Goal: Task Accomplishment & Management: Use online tool/utility

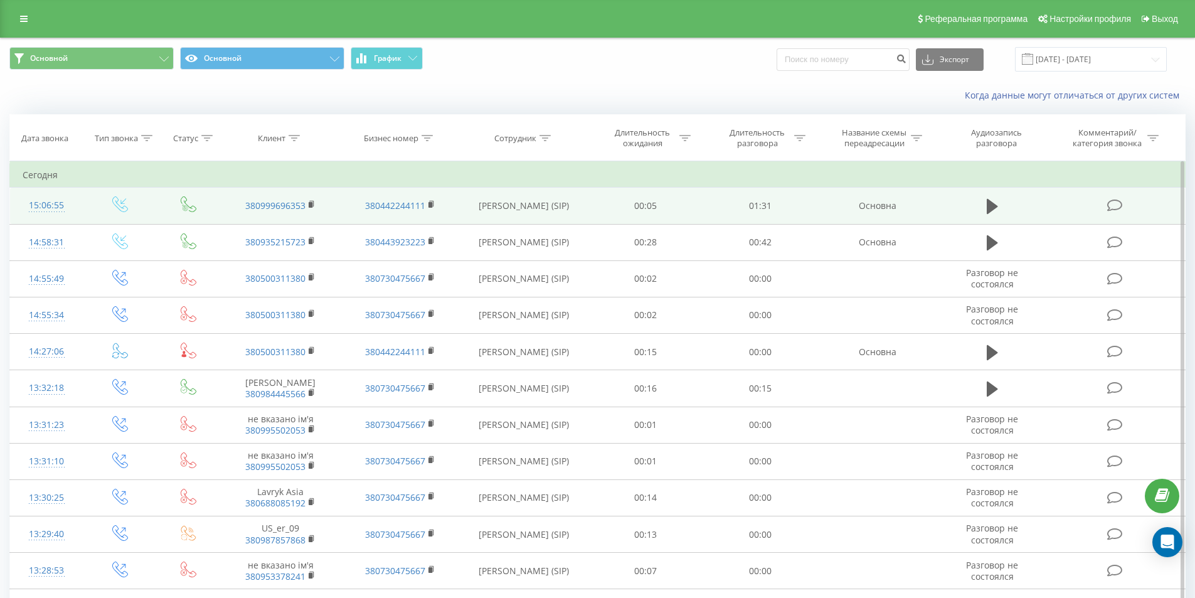
click at [1114, 202] on icon at bounding box center [1116, 205] width 16 height 13
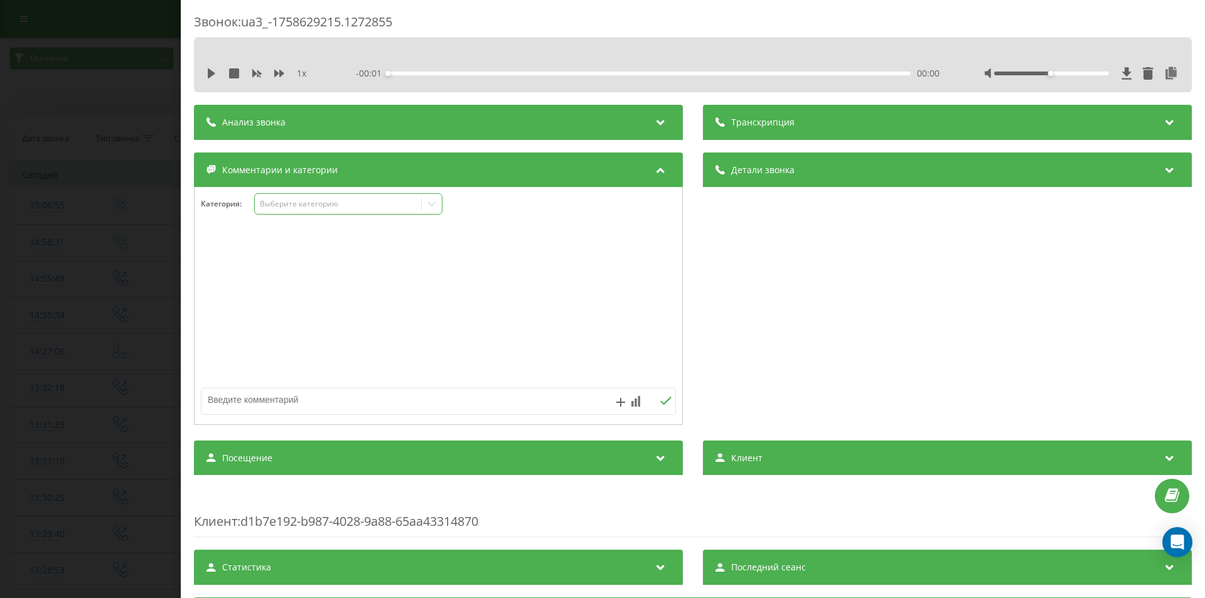
click at [291, 205] on div "Выберите категорию" at bounding box center [338, 204] width 157 height 10
click at [281, 247] on div "Консультация" at bounding box center [348, 247] width 187 height 20
click at [114, 202] on div "Звонок : ua3_-1758629215.1272855 1 x - 00:01 00:00 00:00 Транскрипция Для анали…" at bounding box center [602, 299] width 1205 height 598
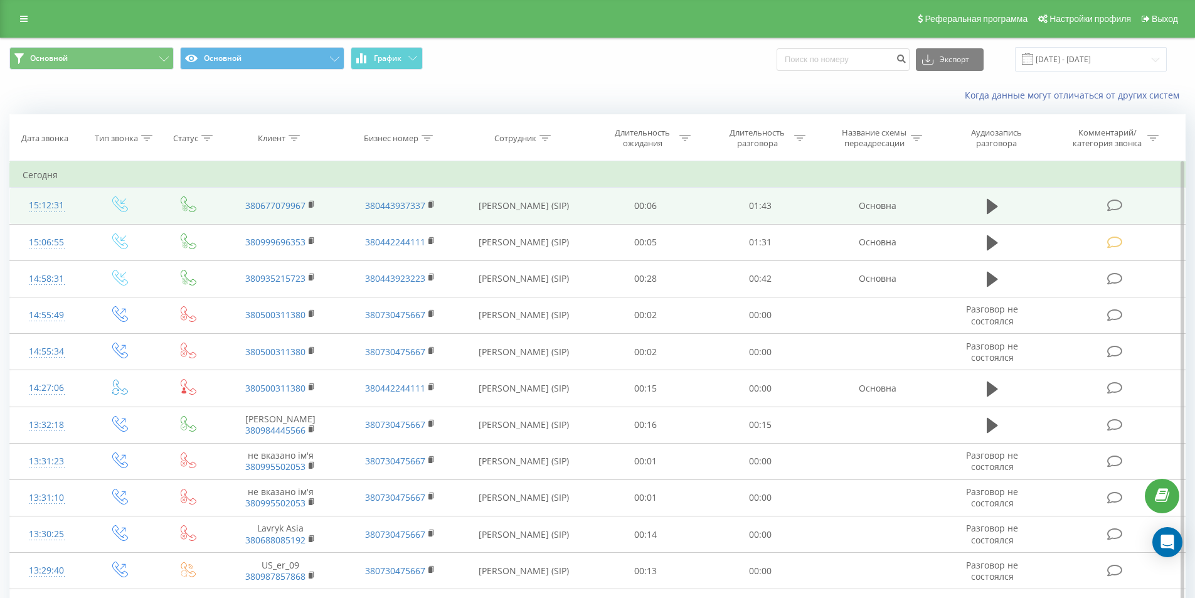
click at [1114, 203] on icon at bounding box center [1116, 205] width 16 height 13
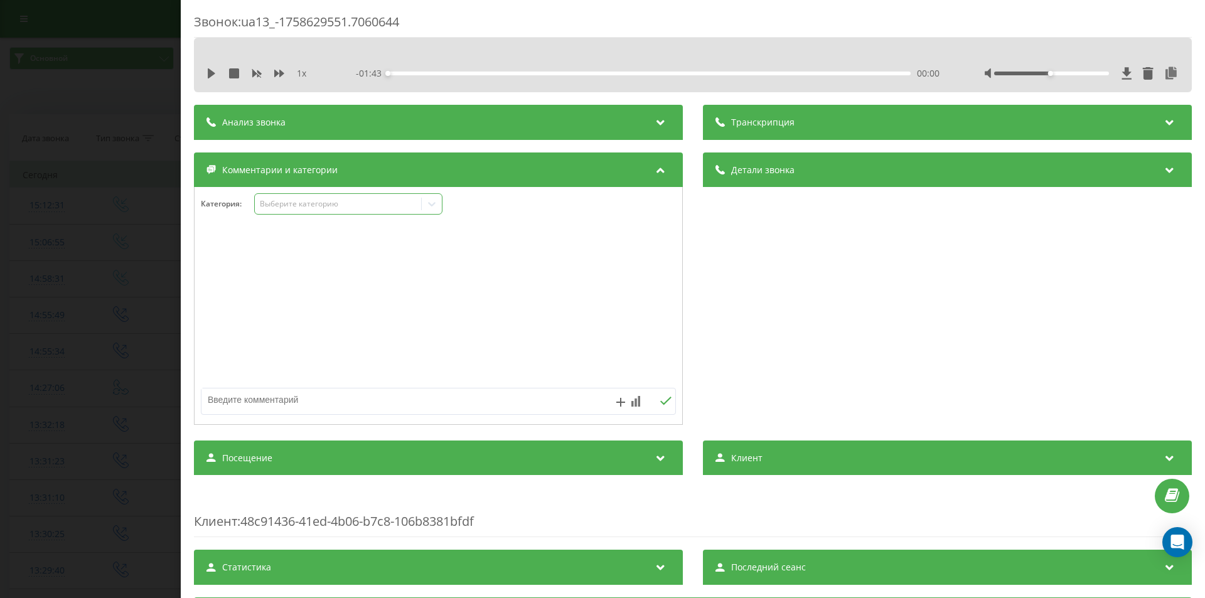
click at [393, 203] on div "Выберите категорию" at bounding box center [338, 204] width 157 height 10
click at [330, 249] on div "Консультация" at bounding box center [348, 247] width 187 height 20
click at [102, 240] on div "Звонок : ua13_-1758629551.7060644 1 x - 01:43 00:00 00:00 Транскрипция Для анал…" at bounding box center [602, 299] width 1205 height 598
